Goal: Information Seeking & Learning: Learn about a topic

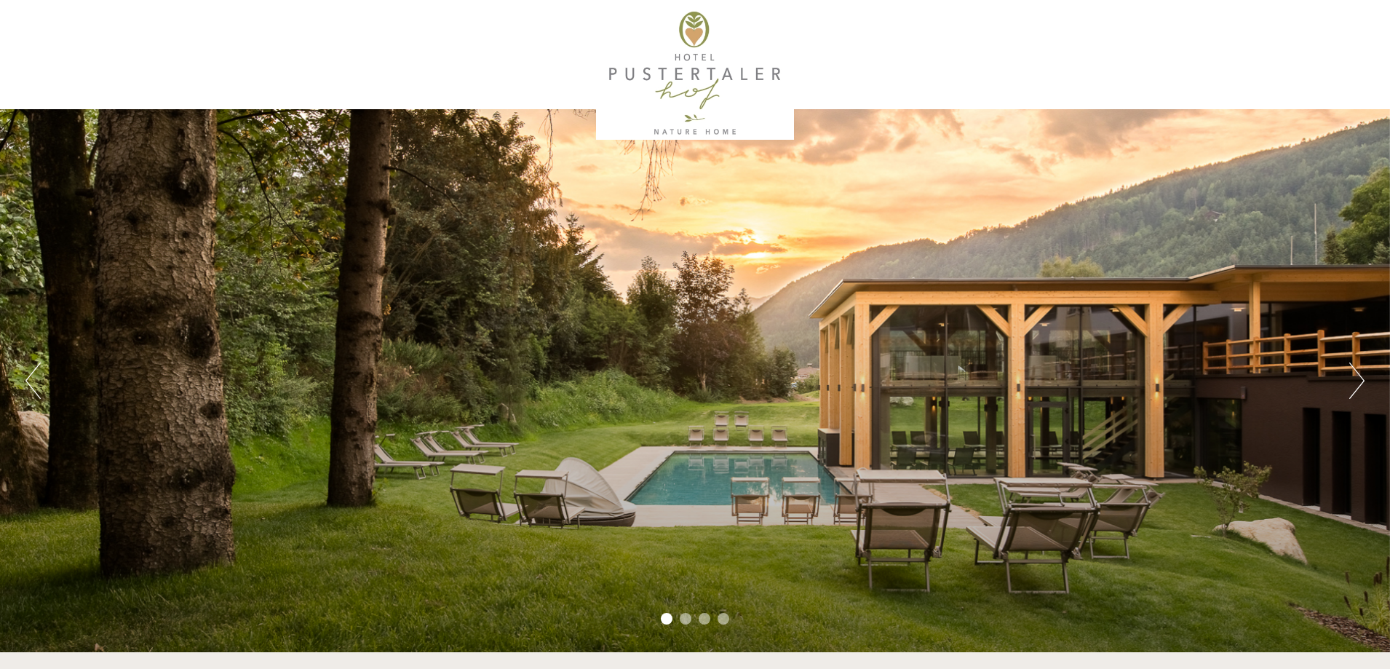
scroll to position [218, 0]
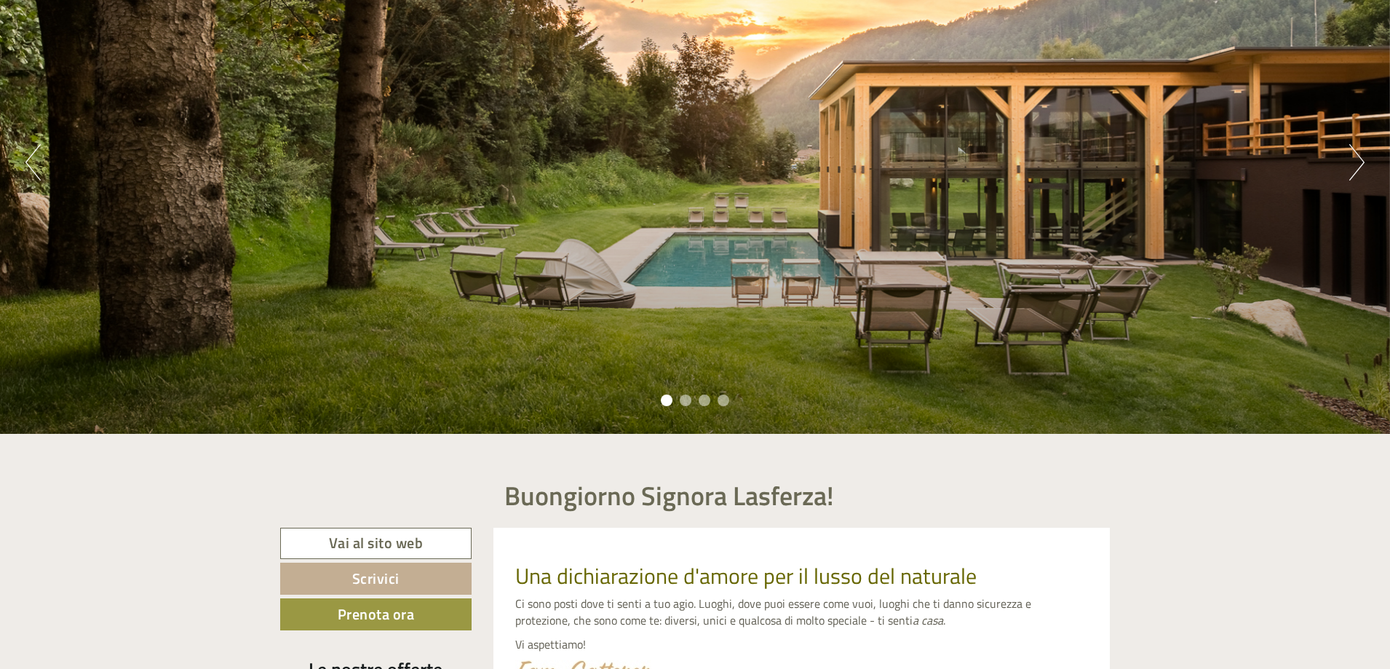
click at [1346, 170] on div "Previous Next 1 2 3 4" at bounding box center [695, 162] width 1390 height 543
click at [1338, 164] on div "Previous Next 1 2 3 4" at bounding box center [695, 162] width 1390 height 543
click at [1350, 158] on button "Next" at bounding box center [1356, 162] width 15 height 36
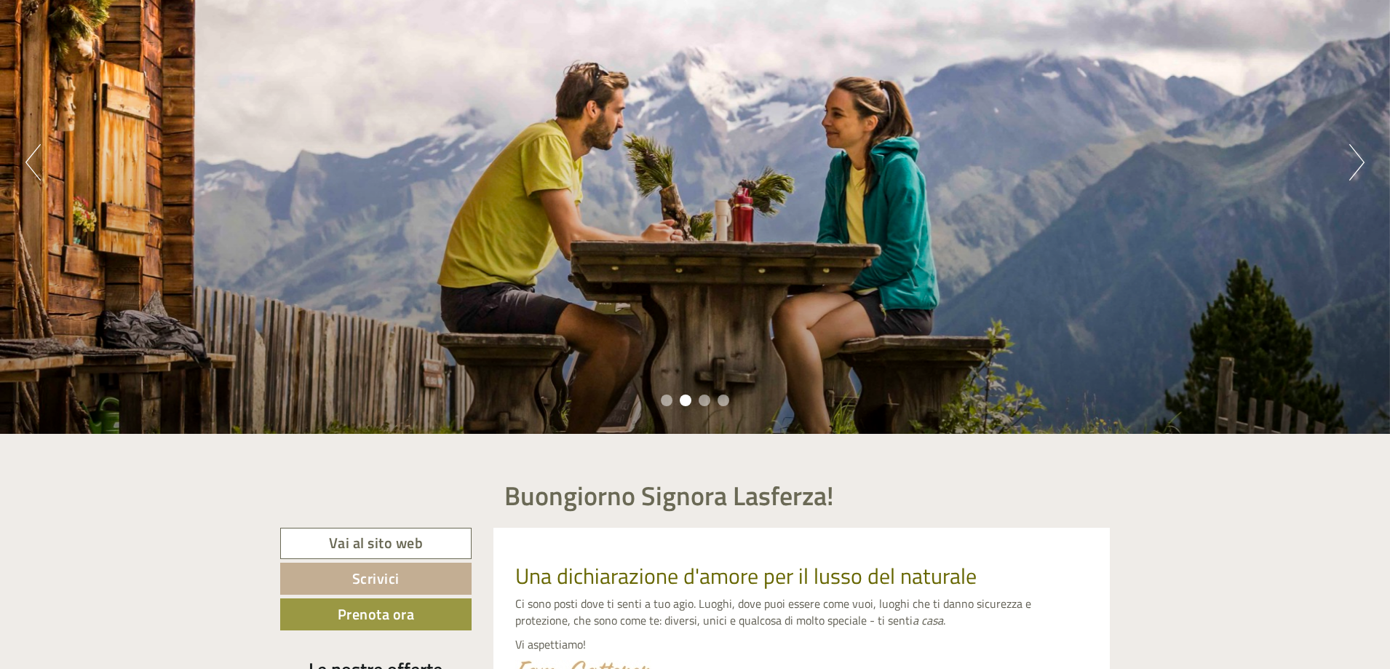
click at [1361, 154] on button "Next" at bounding box center [1356, 162] width 15 height 36
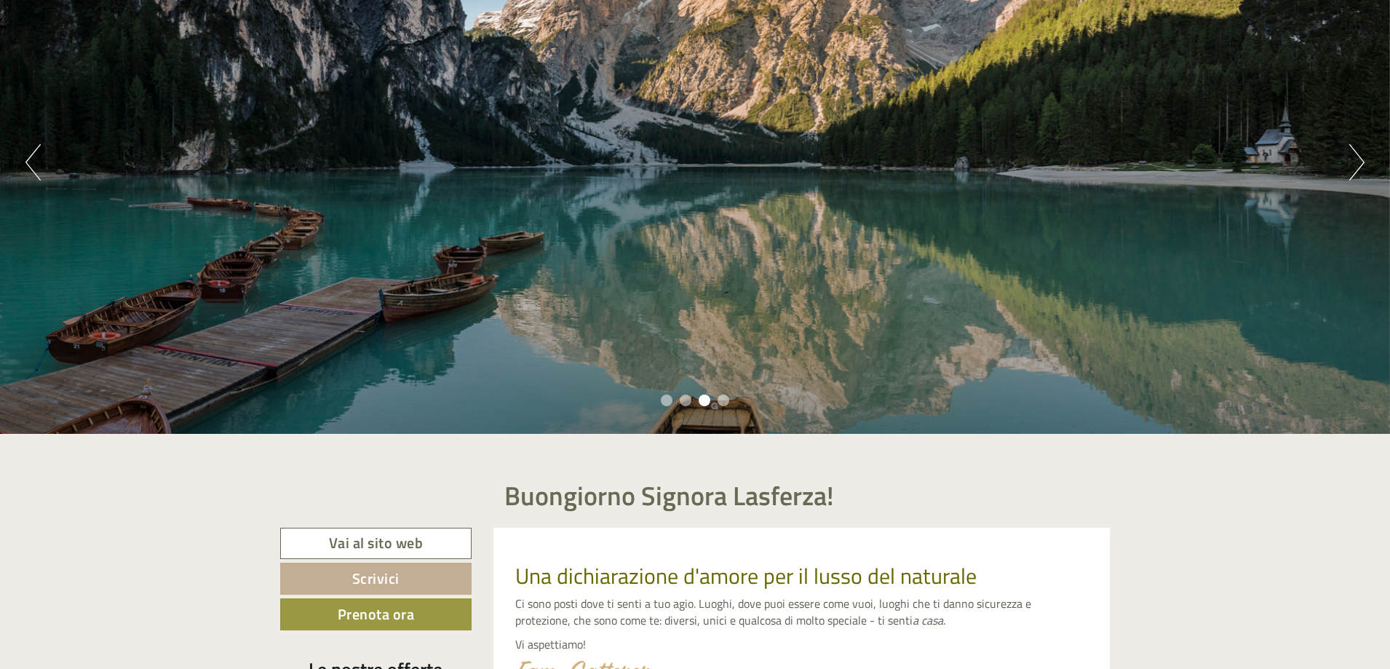
click at [1361, 154] on button "Next" at bounding box center [1356, 162] width 15 height 36
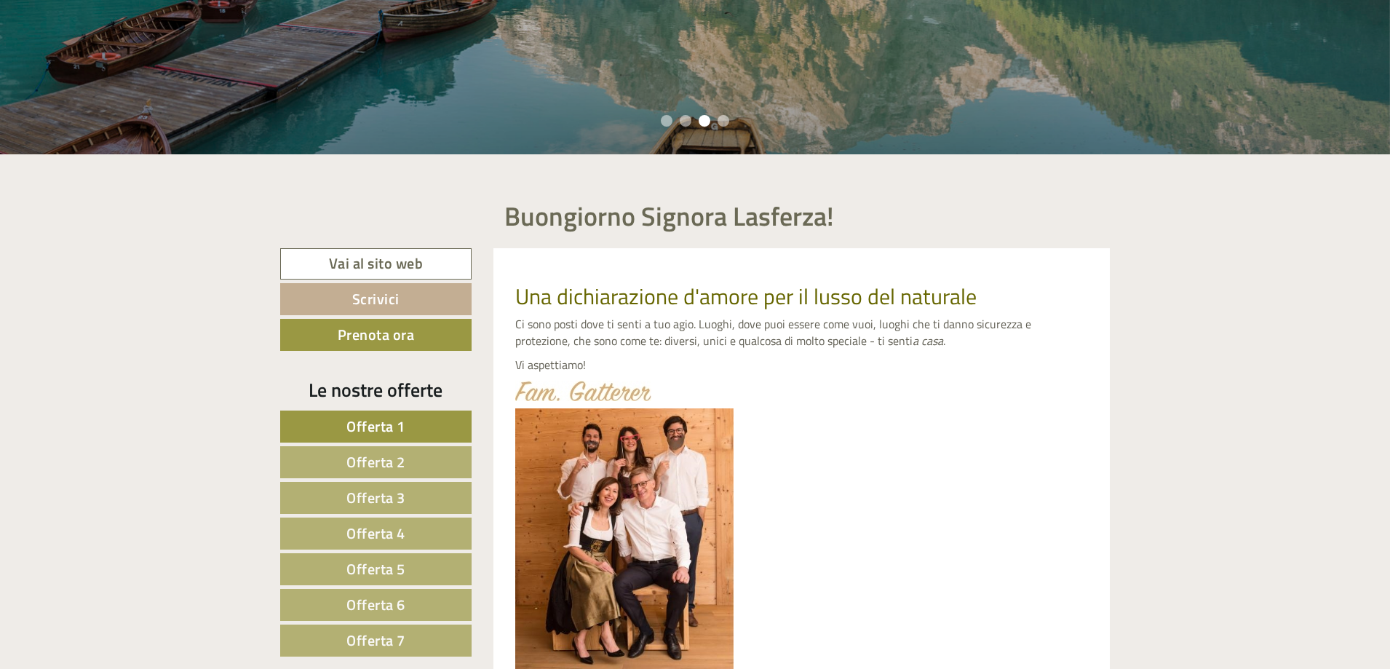
scroll to position [509, 0]
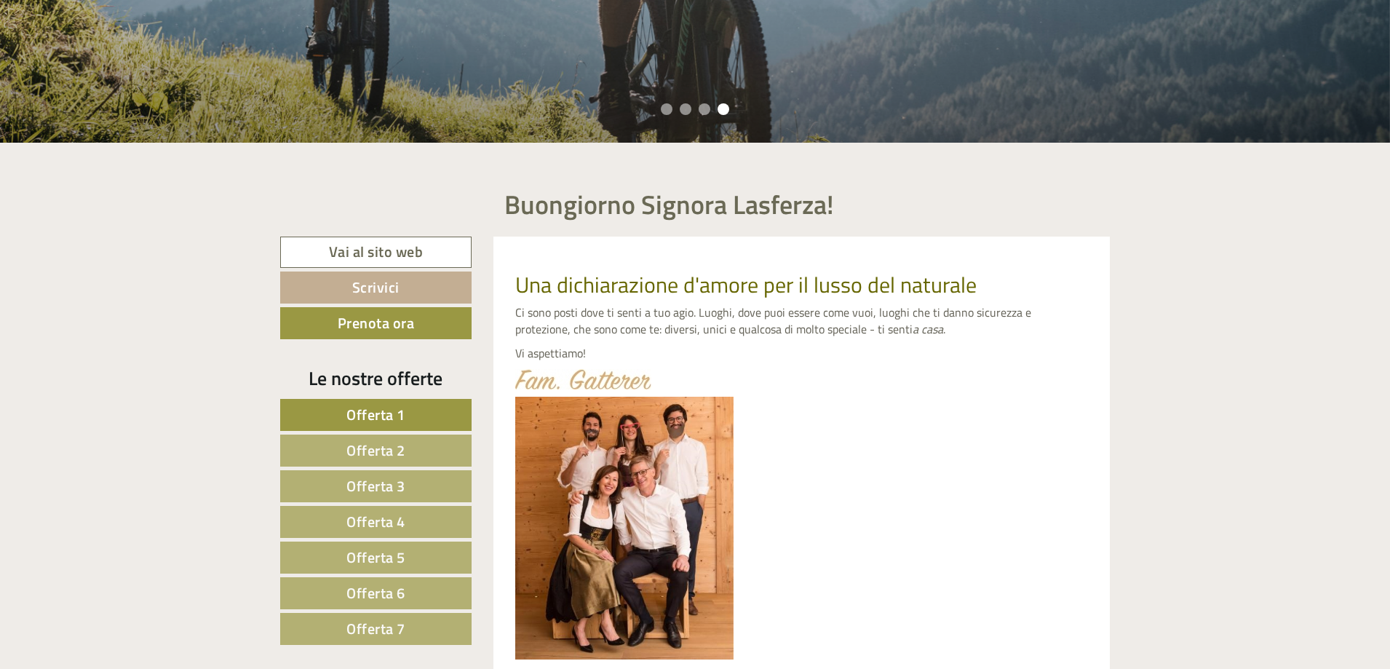
click at [434, 636] on link "Offerta 7" at bounding box center [375, 629] width 191 height 32
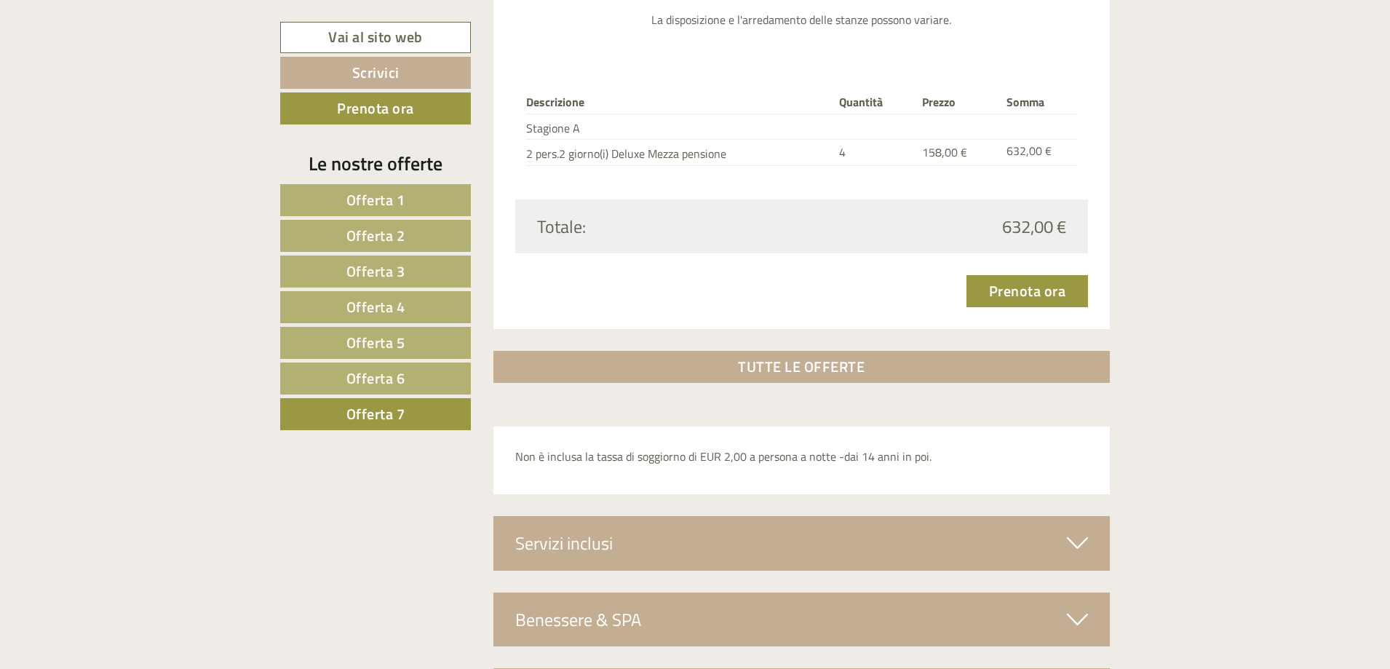
scroll to position [2165, 0]
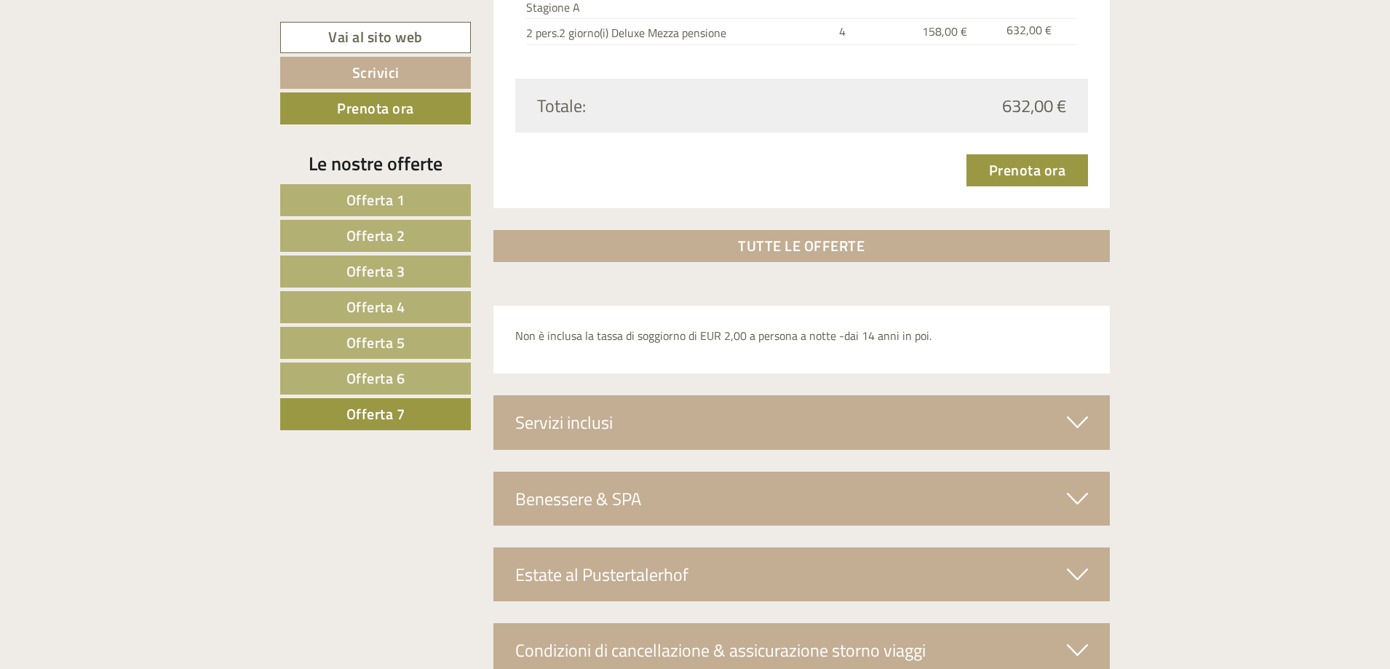
click at [424, 376] on link "Offerta 6" at bounding box center [375, 378] width 191 height 32
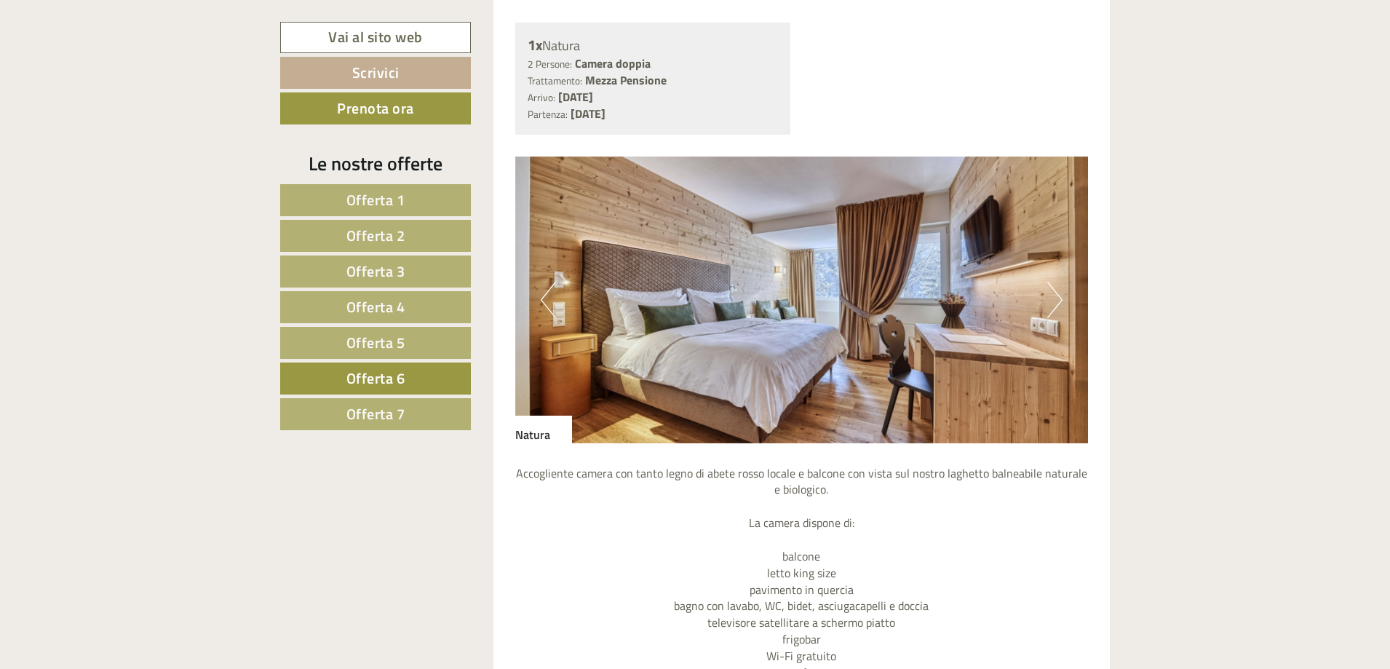
scroll to position [1438, 0]
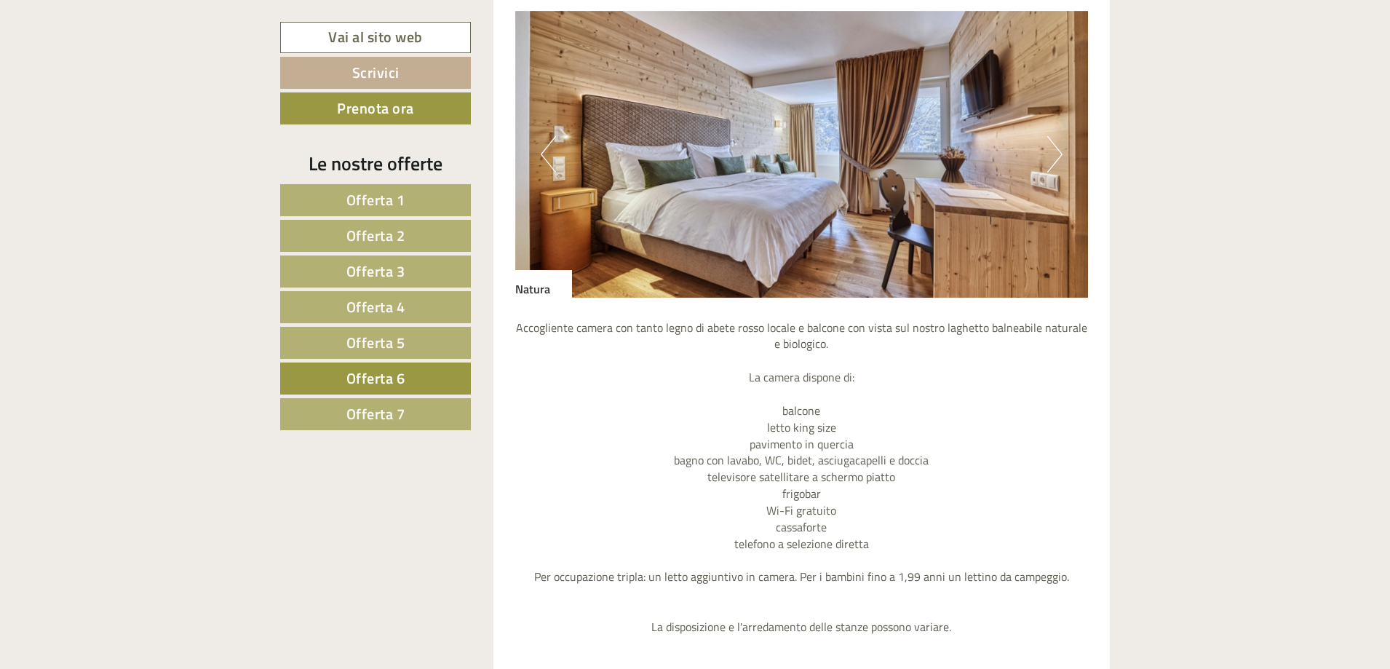
click at [1050, 153] on button "Next" at bounding box center [1054, 154] width 15 height 36
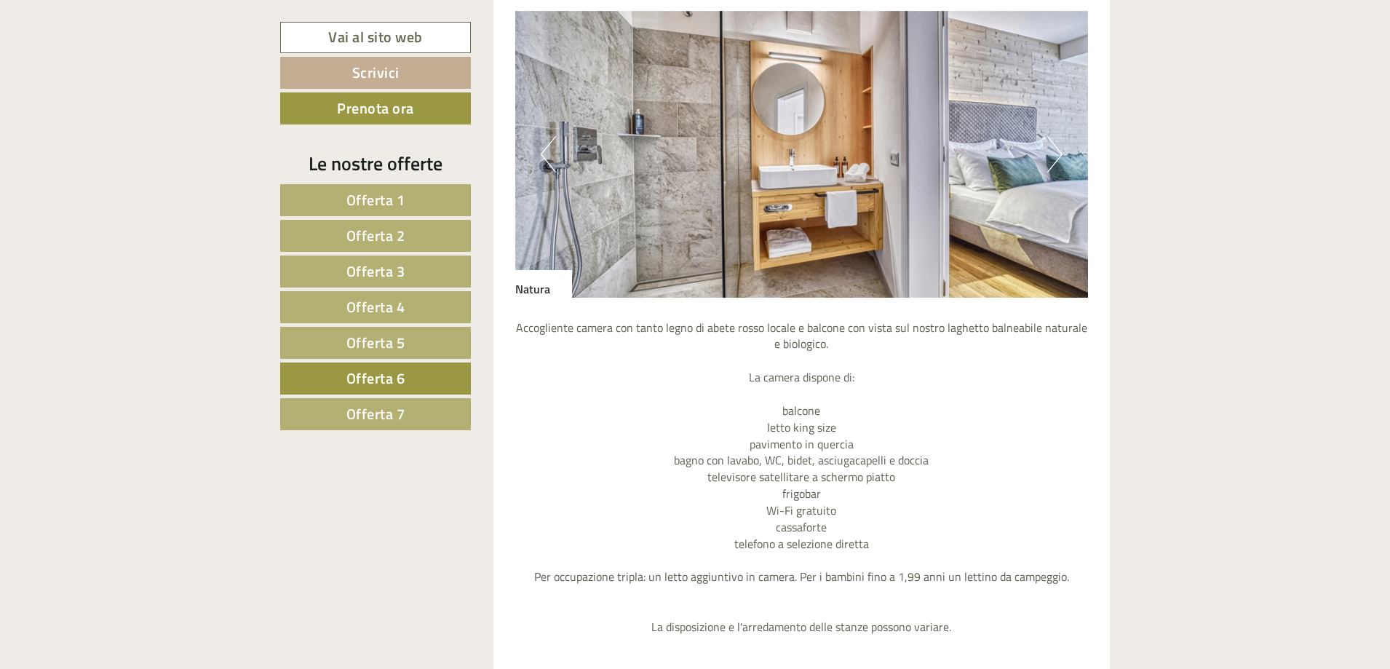
click at [1050, 153] on button "Next" at bounding box center [1054, 154] width 15 height 36
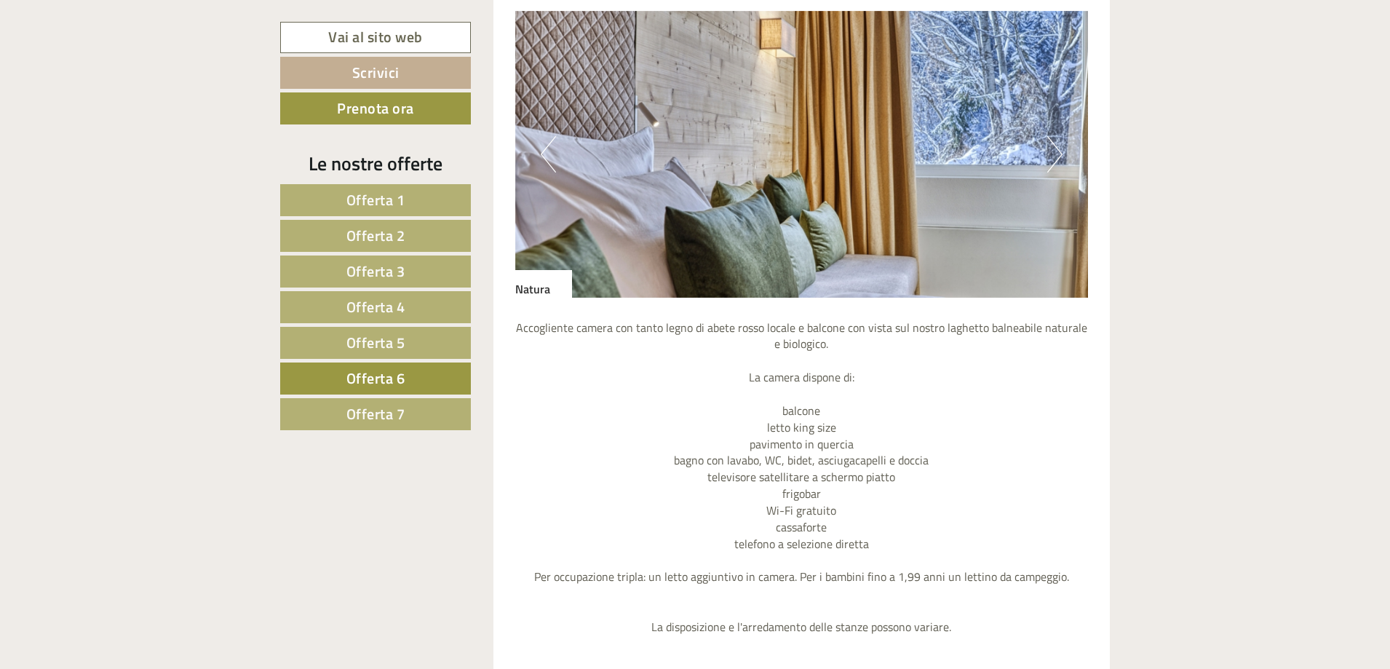
click at [1050, 153] on button "Next" at bounding box center [1054, 154] width 15 height 36
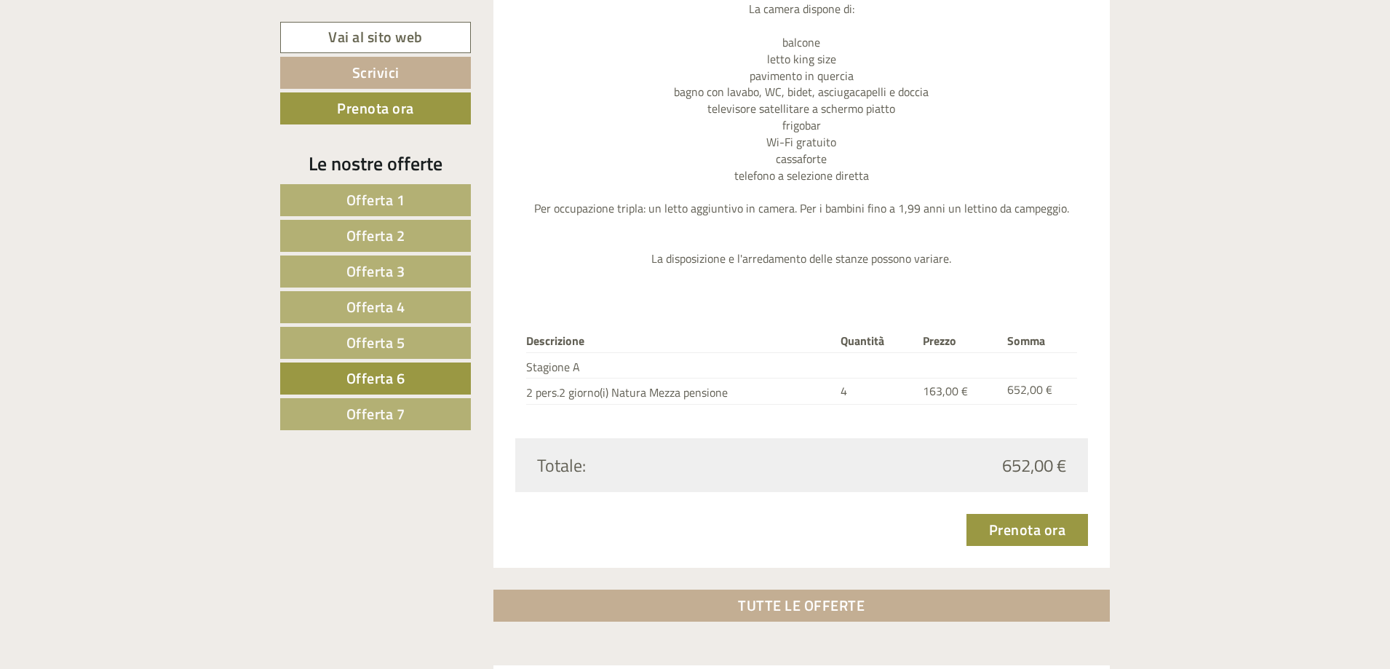
scroll to position [1729, 0]
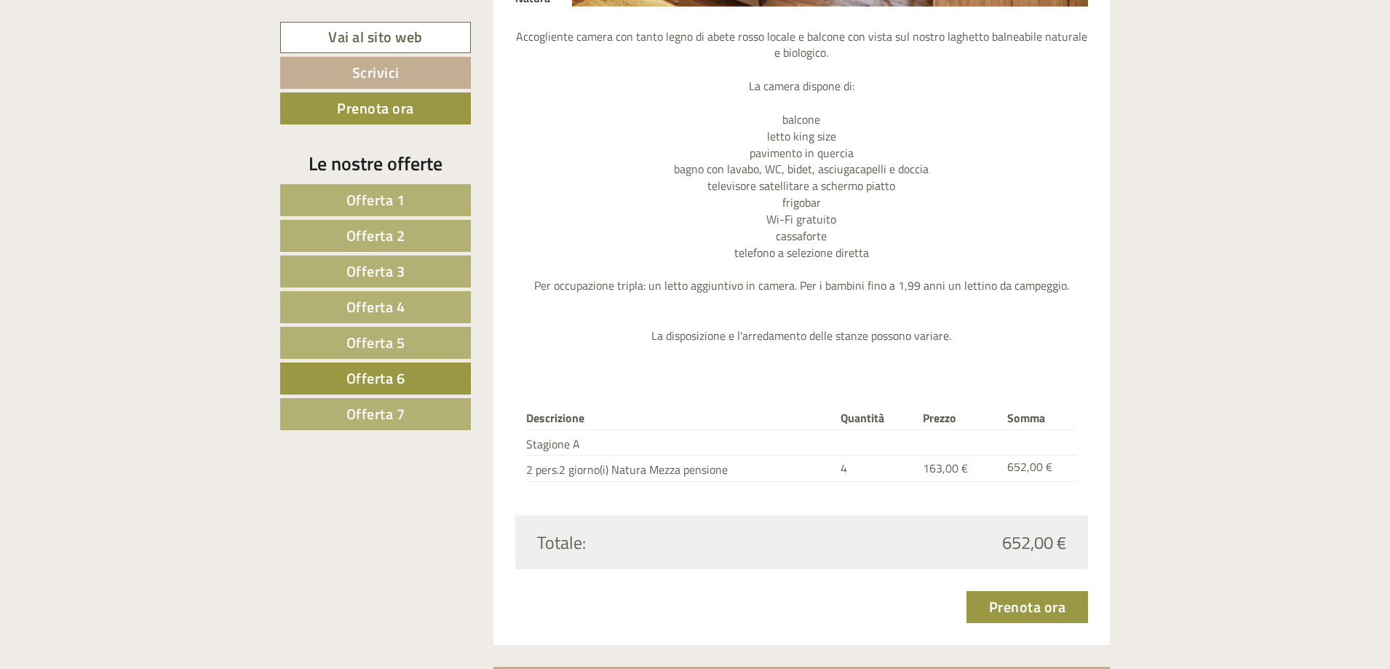
click at [387, 344] on span "Offerta 5" at bounding box center [375, 342] width 59 height 23
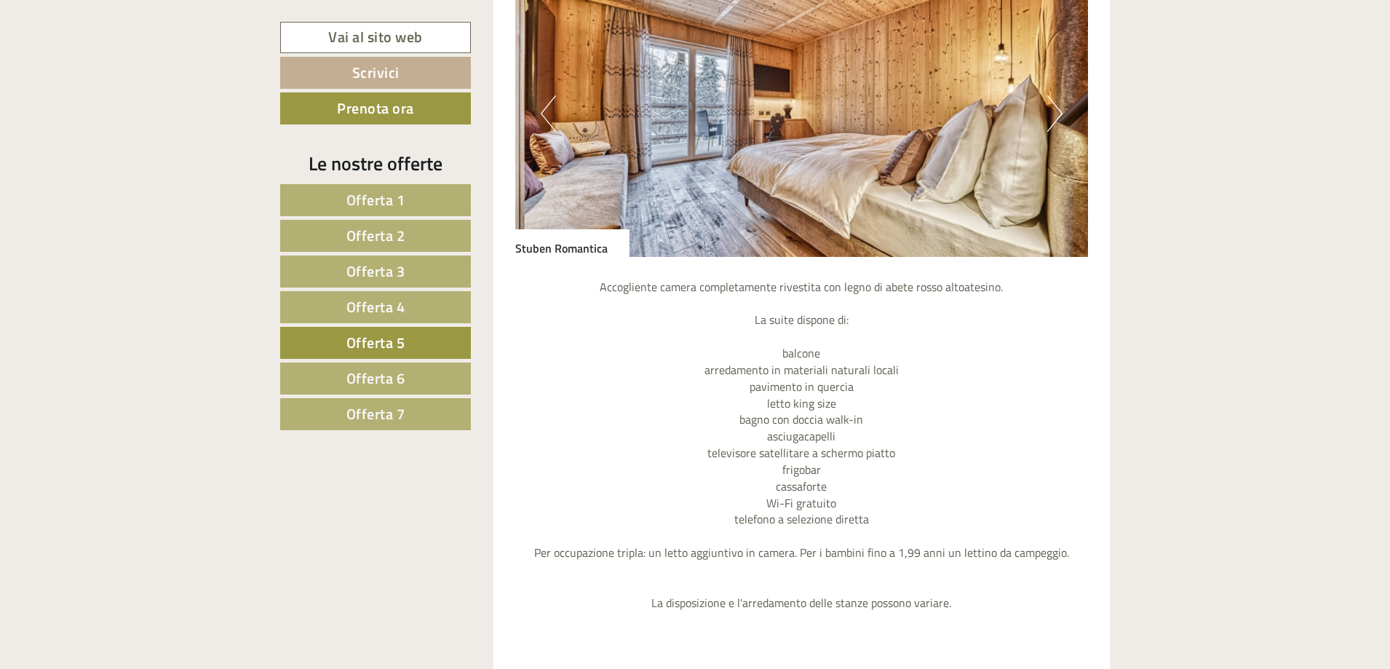
scroll to position [1292, 0]
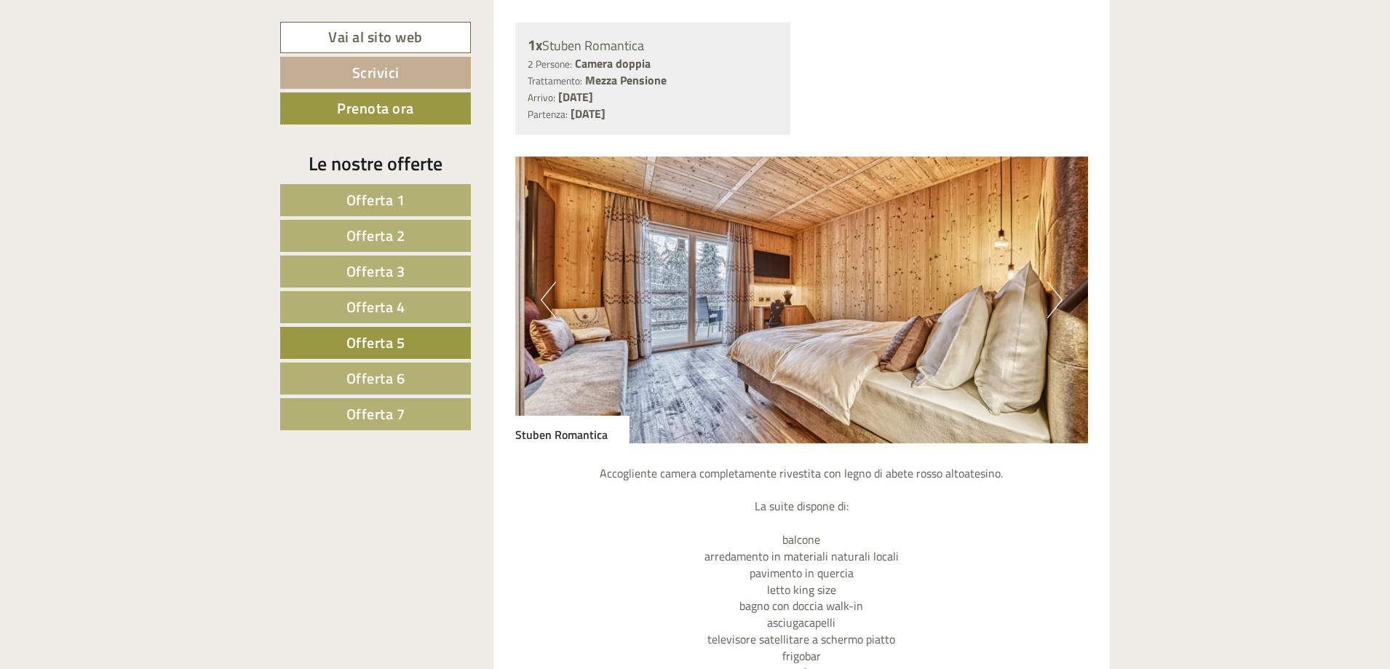
click at [1023, 287] on img at bounding box center [801, 299] width 573 height 287
click at [1057, 282] on button "Next" at bounding box center [1054, 300] width 15 height 36
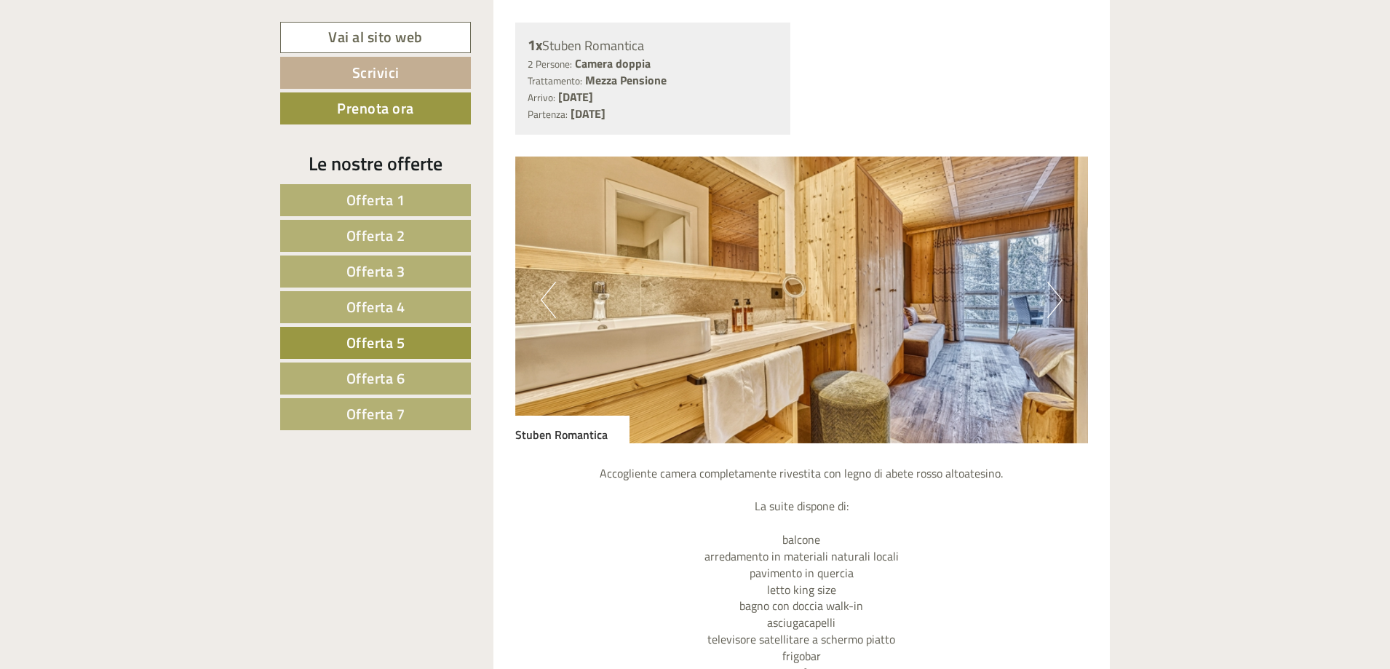
click at [1057, 279] on img at bounding box center [801, 299] width 573 height 287
click at [1054, 301] on button "Next" at bounding box center [1054, 300] width 15 height 36
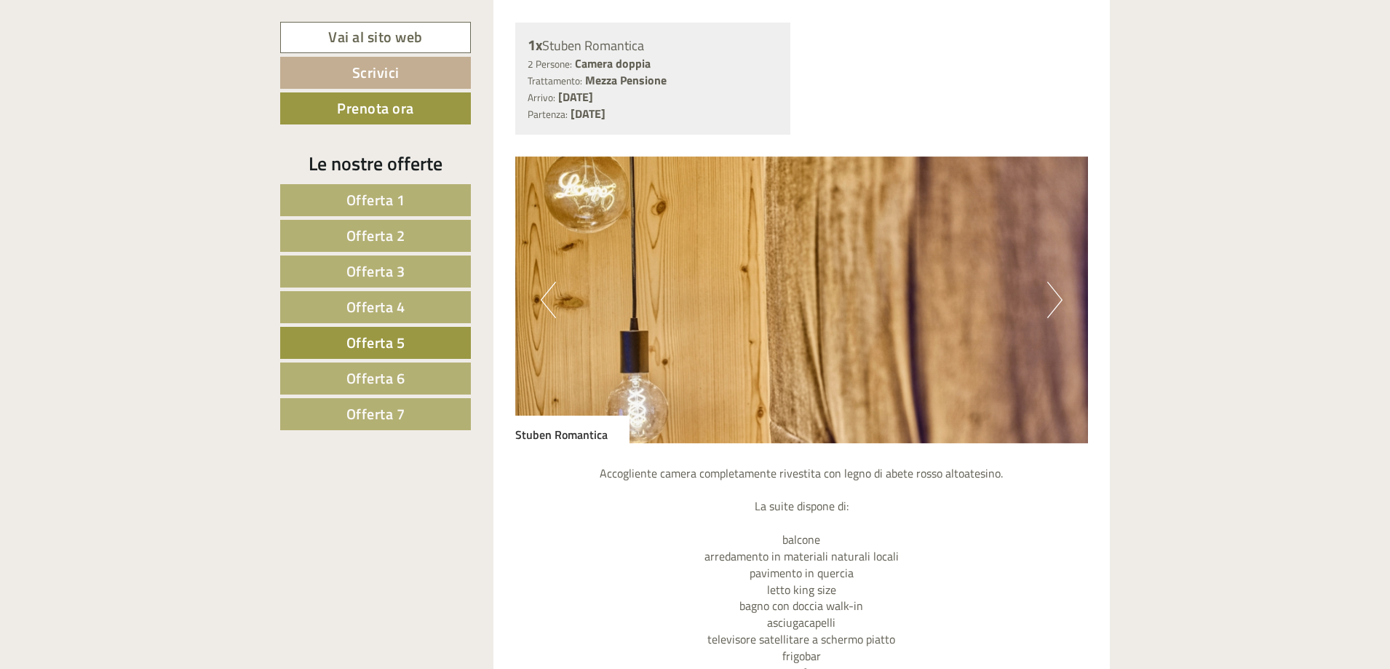
click at [1053, 298] on button "Next" at bounding box center [1054, 300] width 15 height 36
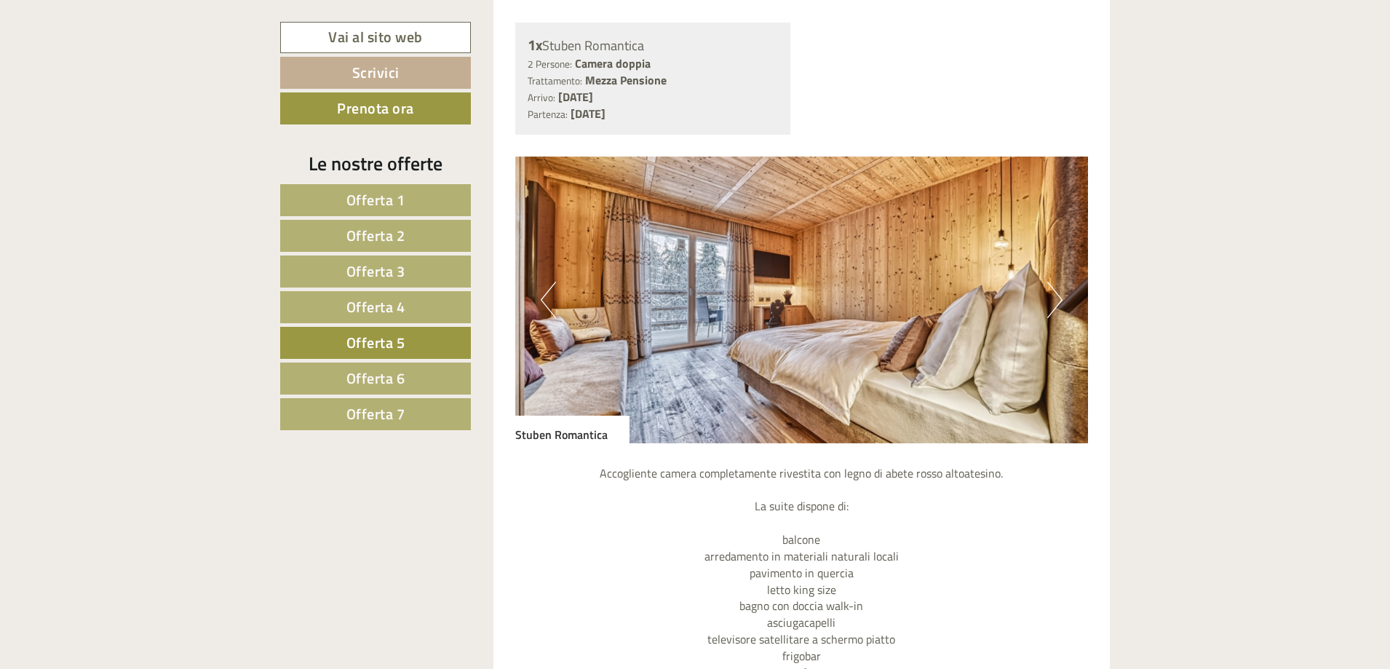
click at [1051, 296] on button "Next" at bounding box center [1054, 300] width 15 height 36
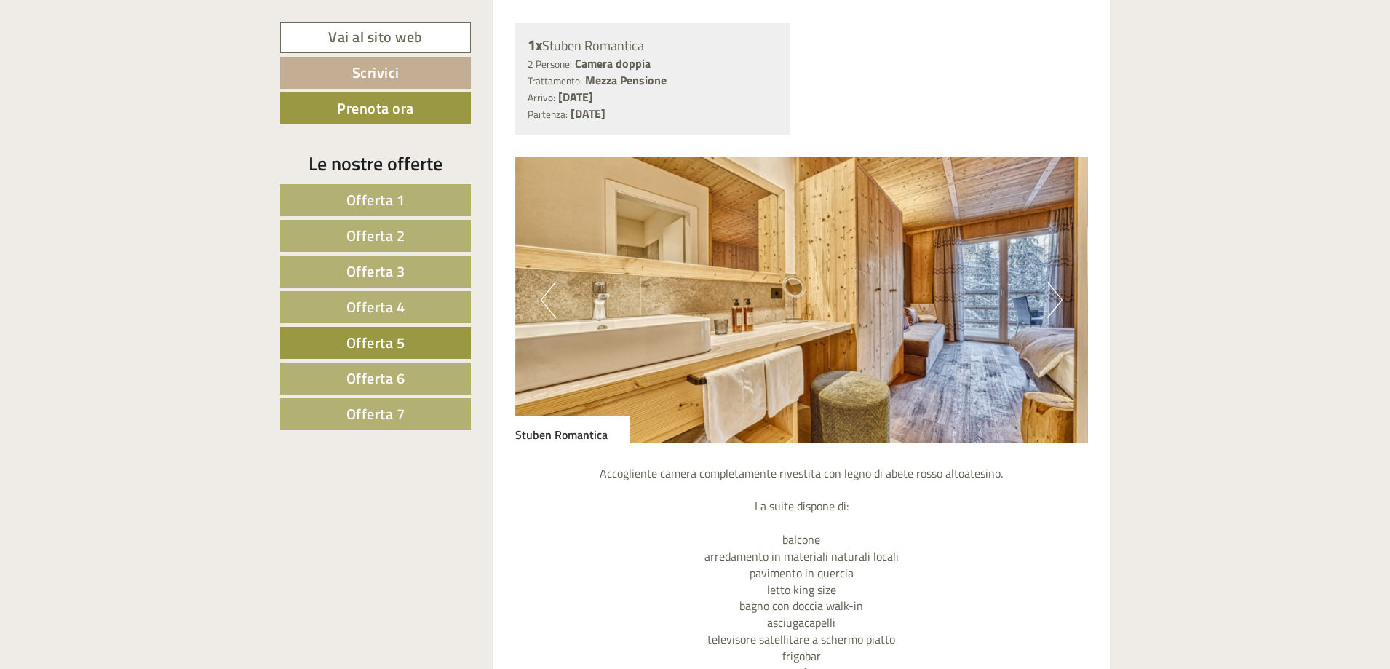
click at [1050, 294] on button "Next" at bounding box center [1054, 300] width 15 height 36
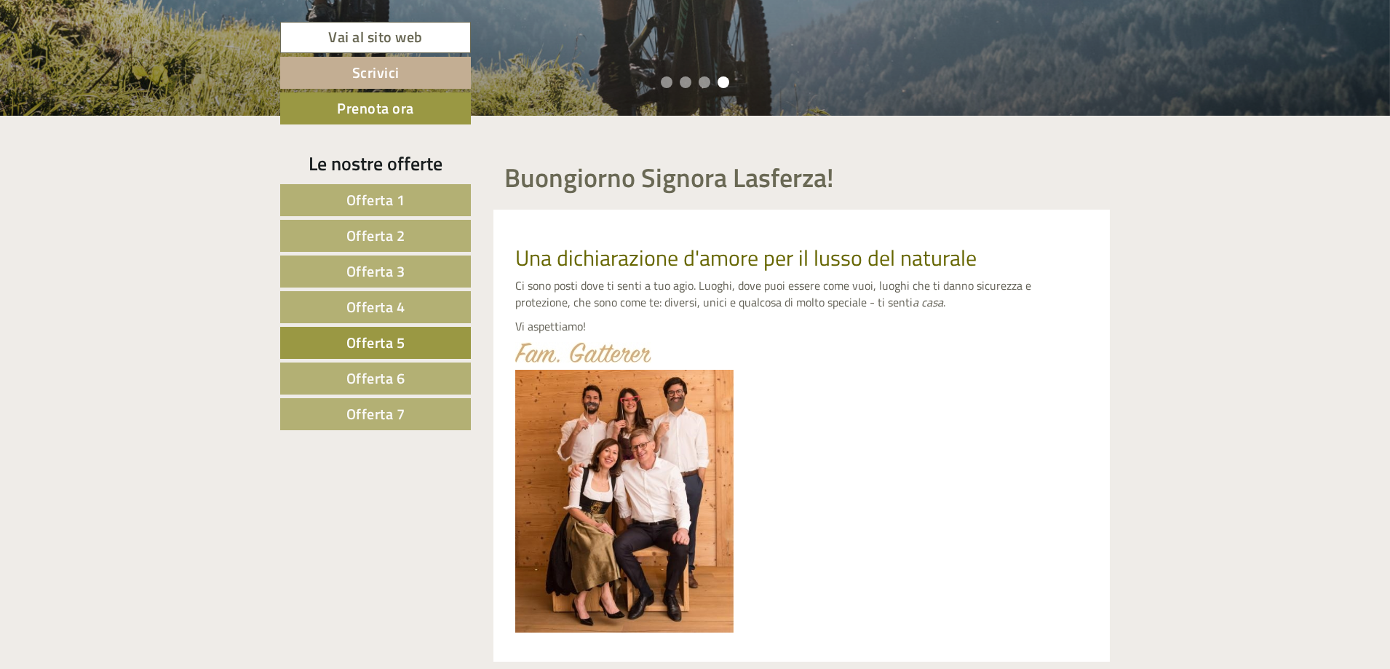
scroll to position [783, 0]
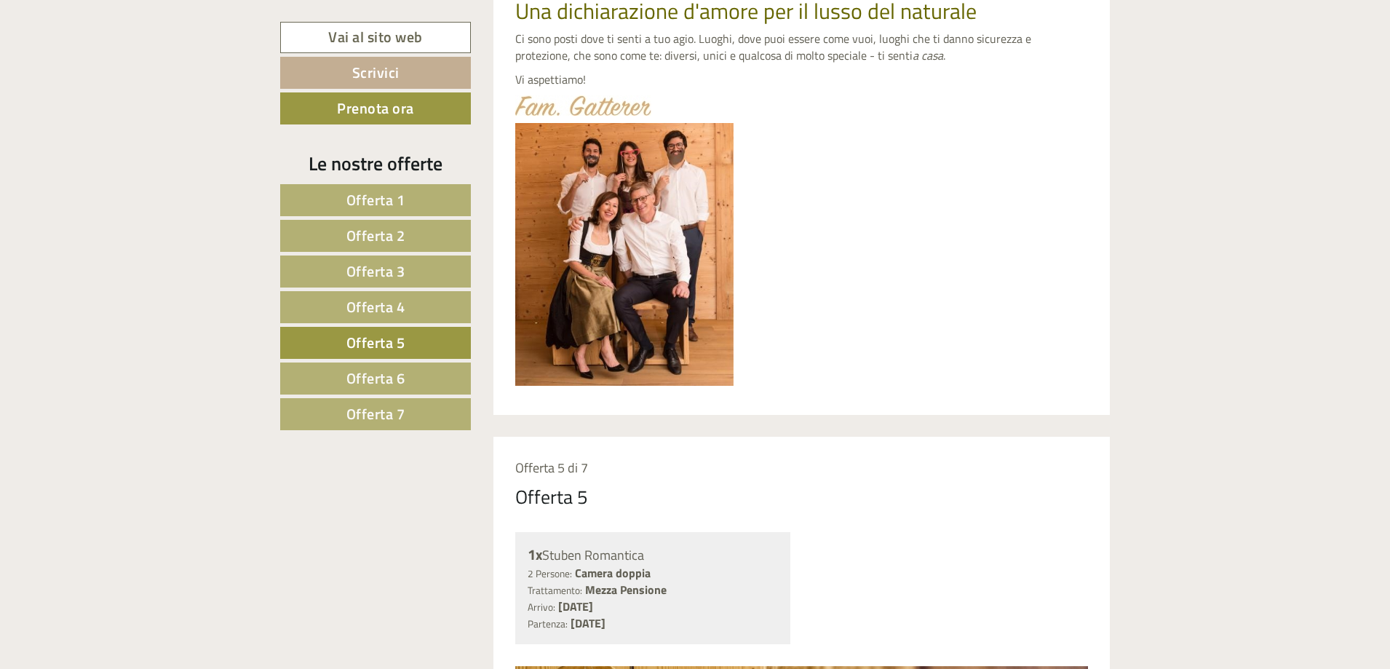
click at [429, 311] on link "Offerta 4" at bounding box center [375, 307] width 191 height 32
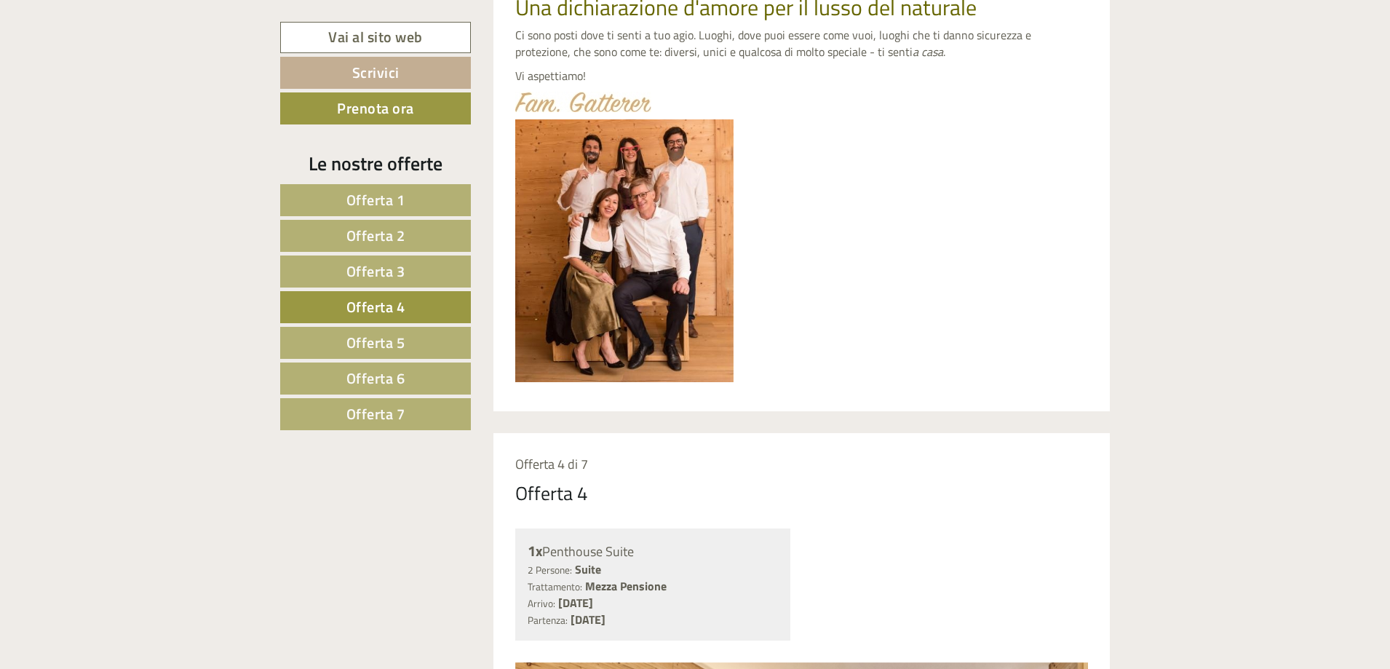
scroll to position [710, 0]
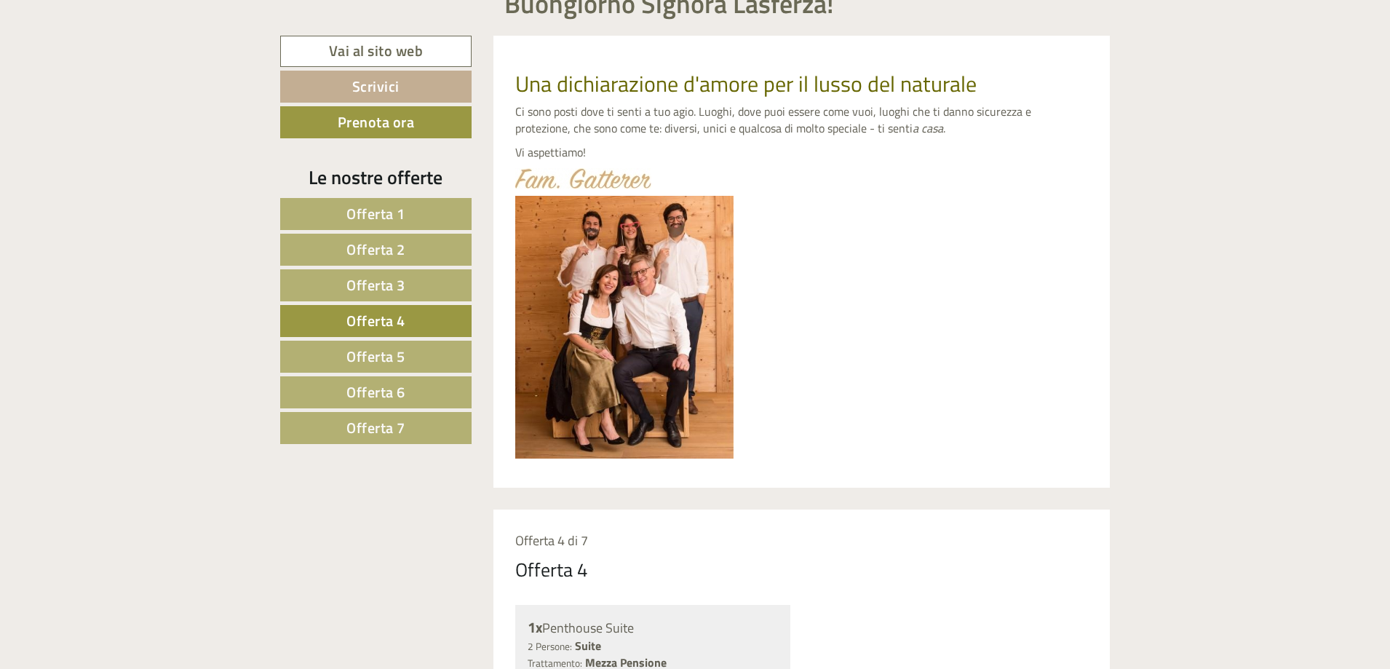
click at [353, 284] on span "Offerta 3" at bounding box center [375, 285] width 59 height 23
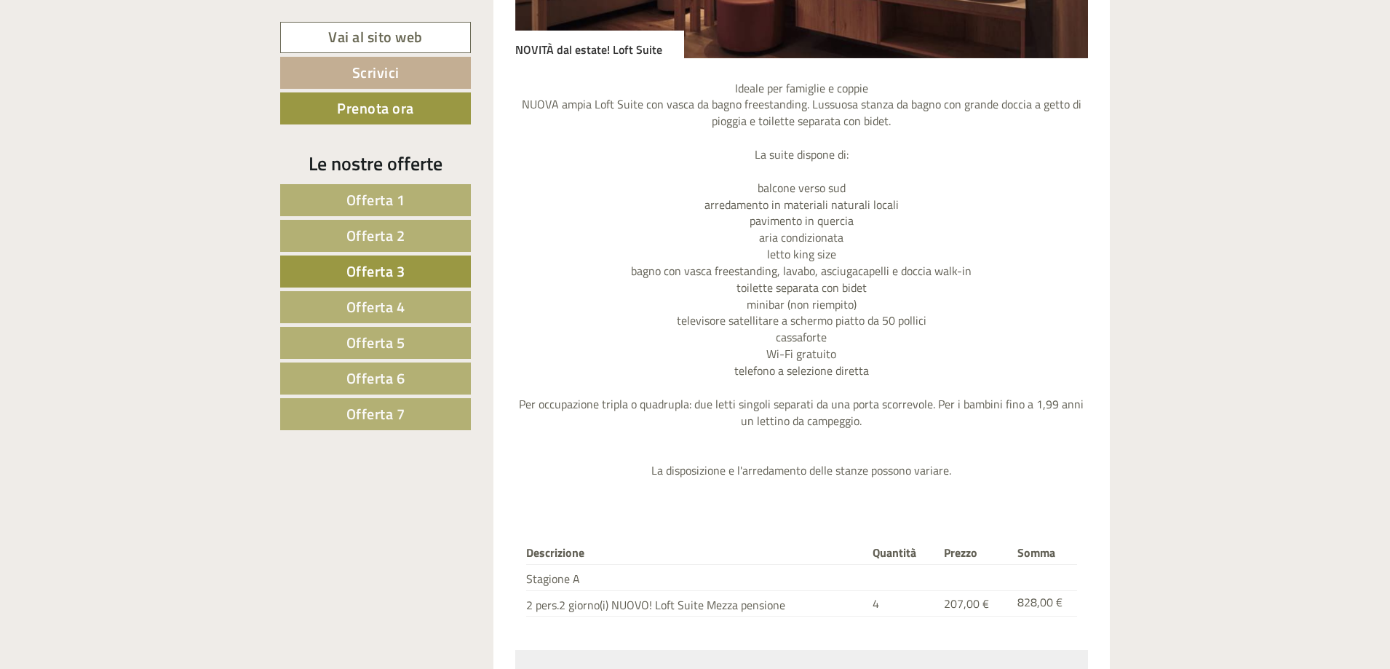
scroll to position [1438, 0]
